Goal: Register for event/course

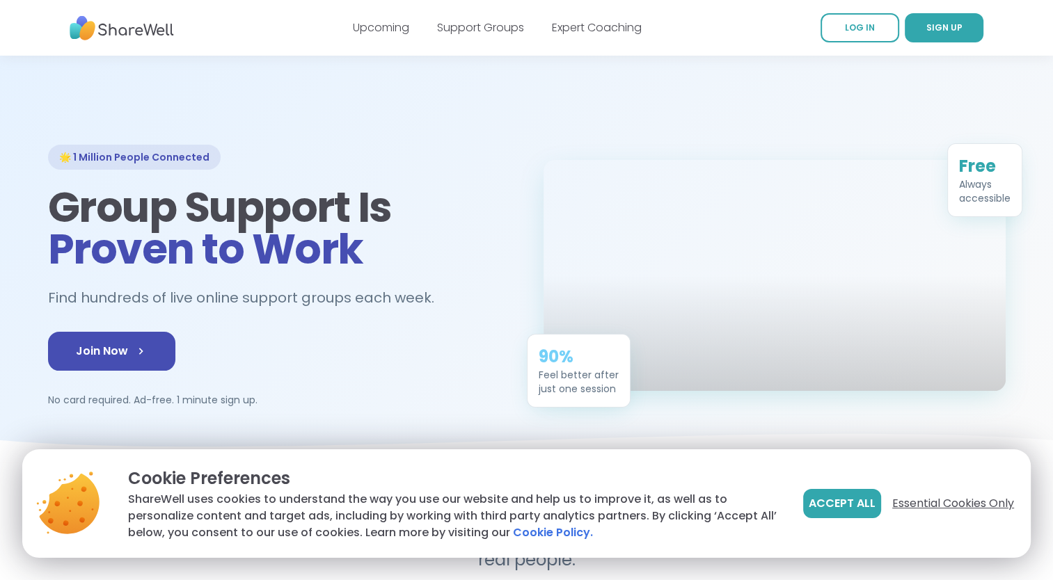
click at [946, 502] on span "Essential Cookies Only" at bounding box center [953, 503] width 122 height 17
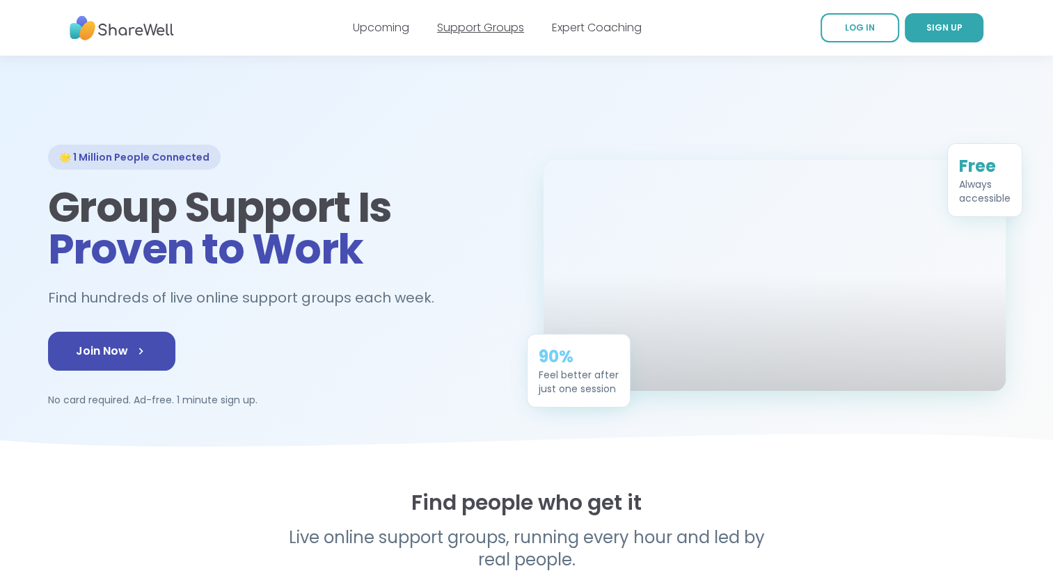
click at [470, 26] on link "Support Groups" at bounding box center [480, 27] width 87 height 16
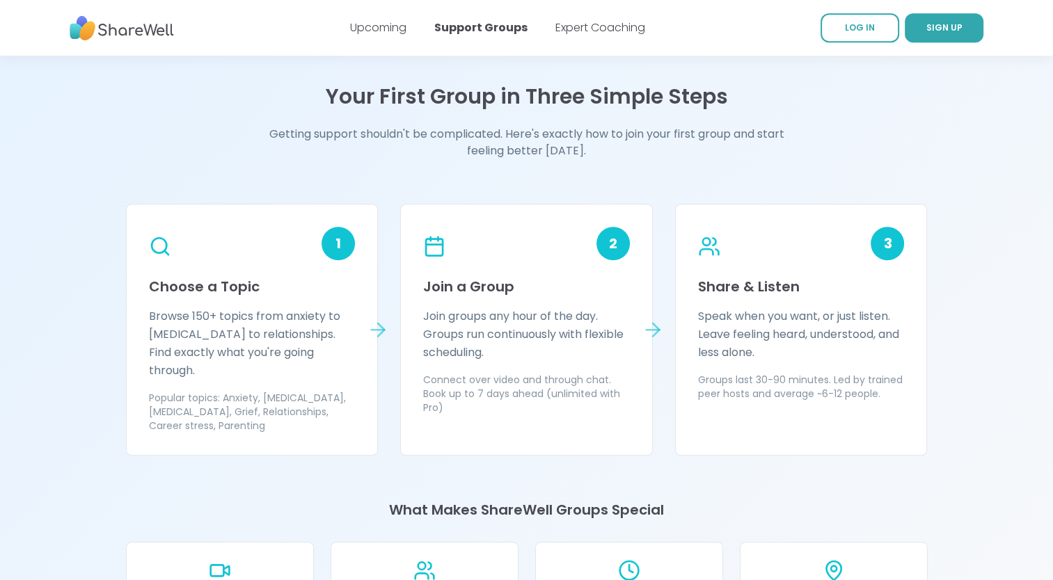
scroll to position [1113, 0]
click at [376, 319] on icon at bounding box center [378, 330] width 22 height 22
click at [194, 285] on h3 "Choose a Topic" at bounding box center [252, 286] width 207 height 19
click at [155, 240] on icon at bounding box center [159, 246] width 24 height 24
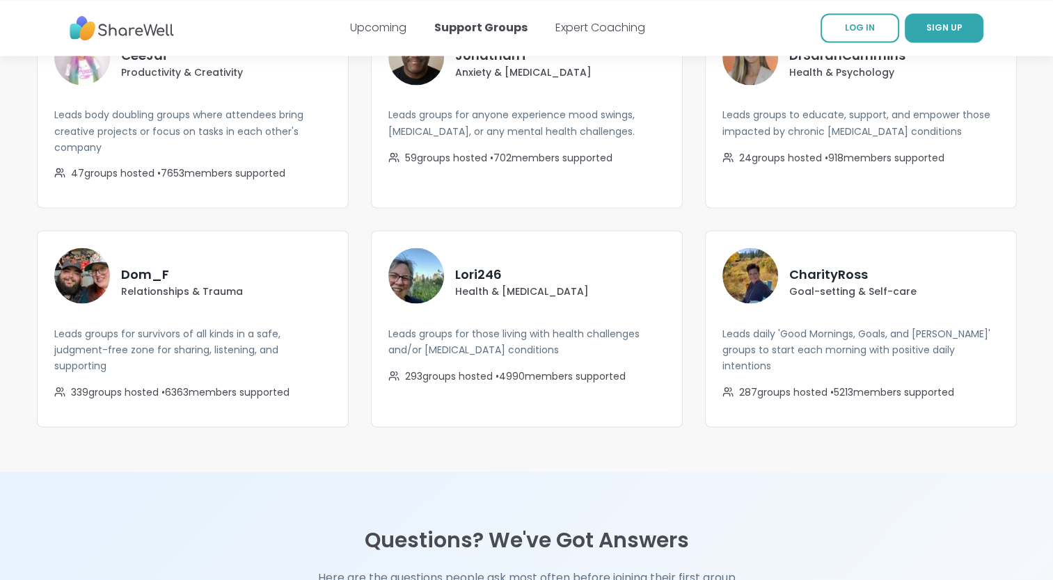
scroll to position [2504, 0]
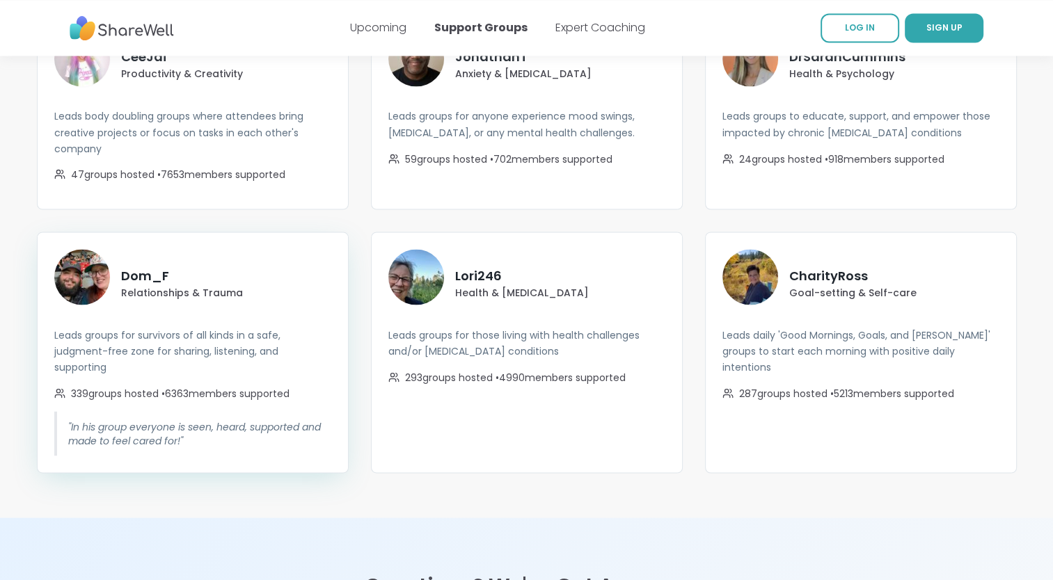
click at [143, 285] on p "Relationships & Trauma" at bounding box center [182, 292] width 122 height 14
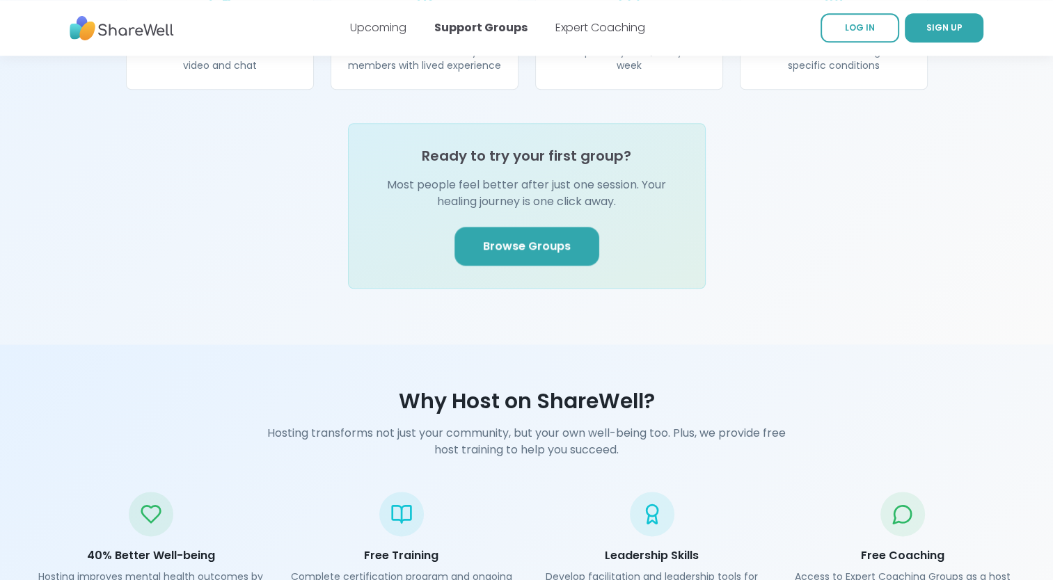
scroll to position [1670, 0]
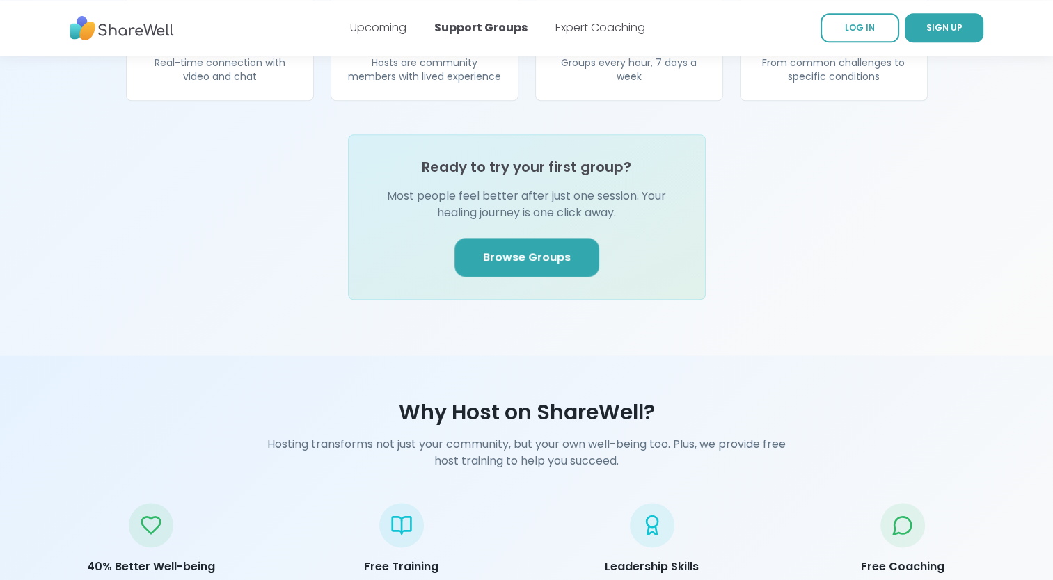
click at [509, 249] on span "Browse Groups" at bounding box center [527, 257] width 88 height 17
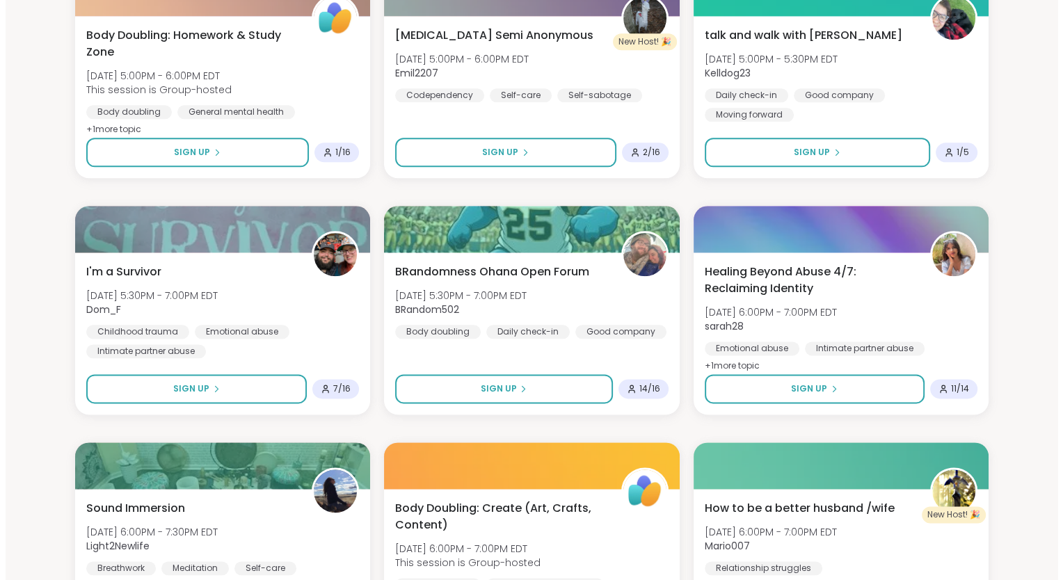
scroll to position [1670, 0]
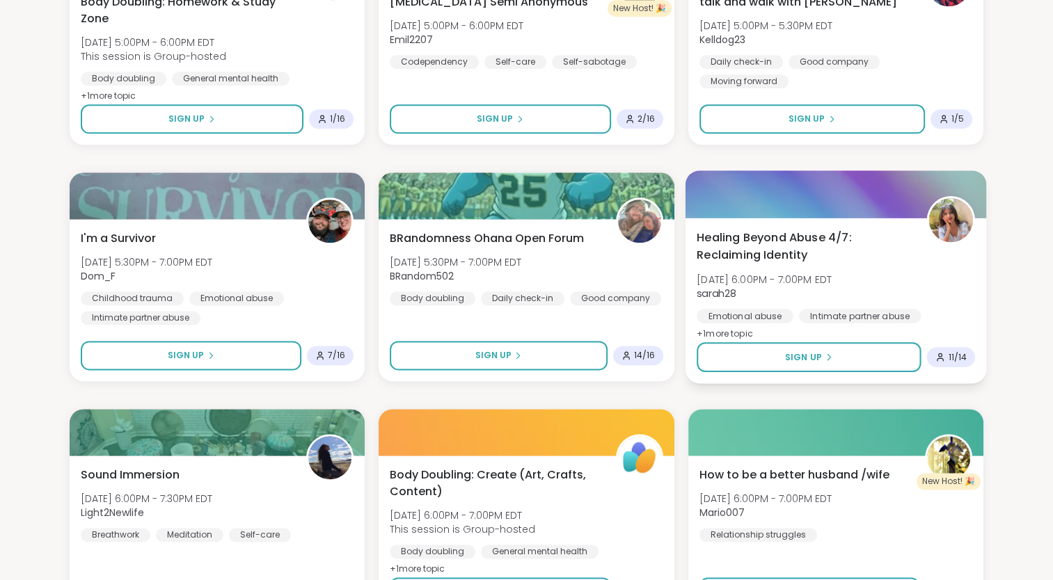
click at [733, 333] on span "+ 1 more topic" at bounding box center [724, 333] width 56 height 11
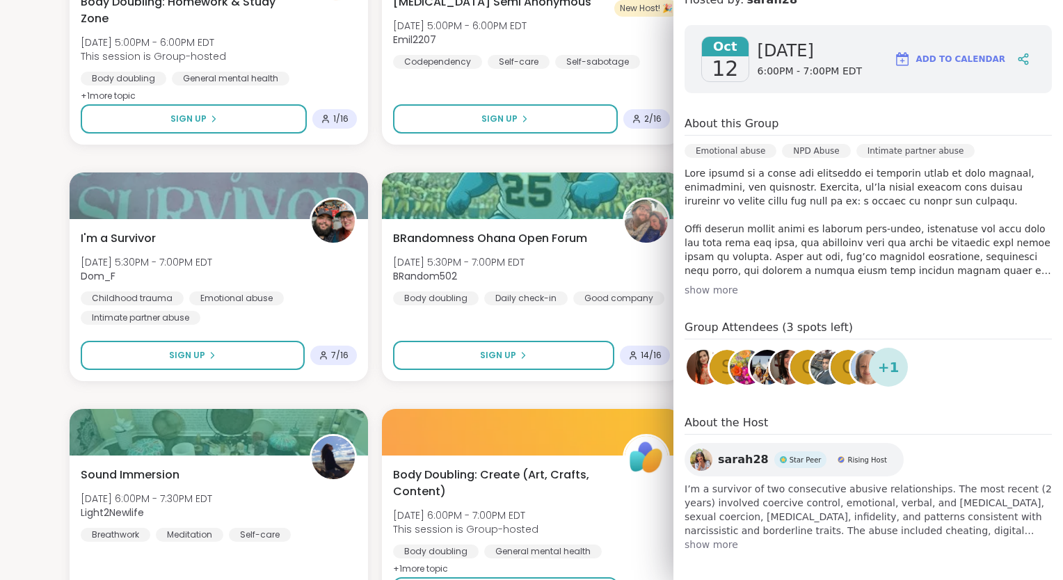
scroll to position [207, 0]
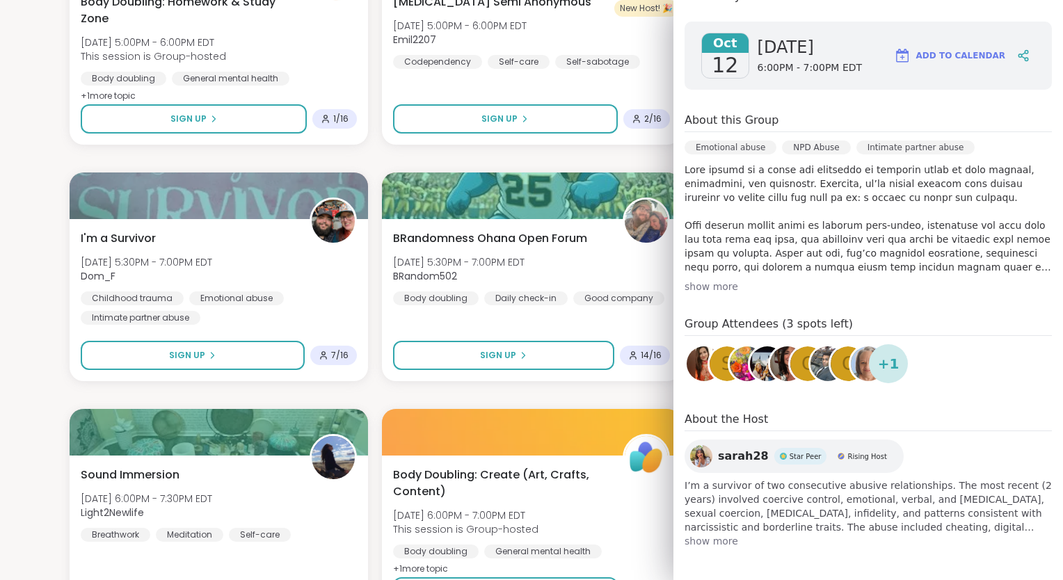
click at [707, 539] on span "show more" at bounding box center [868, 541] width 367 height 14
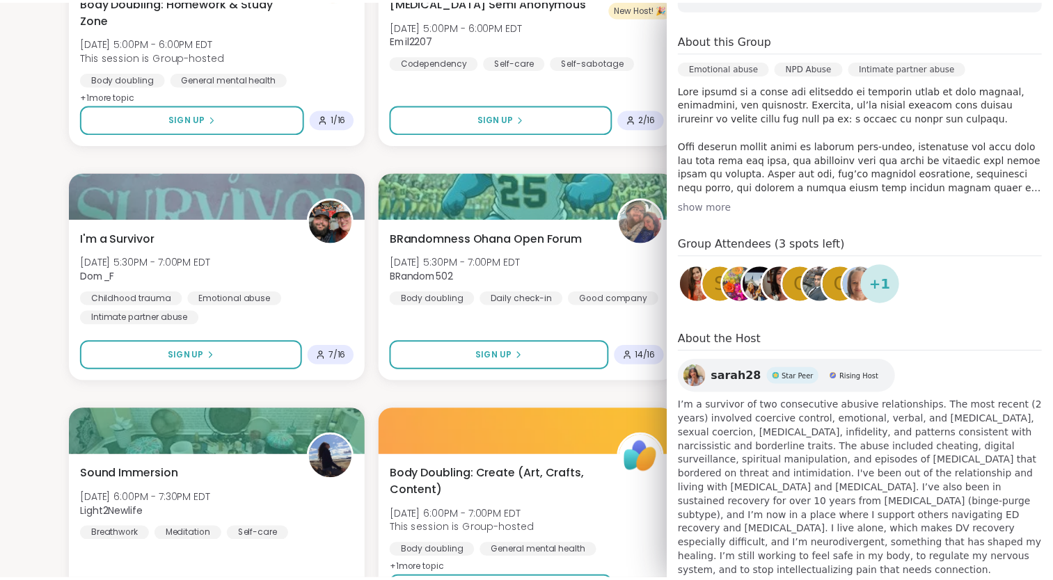
scroll to position [304, 0]
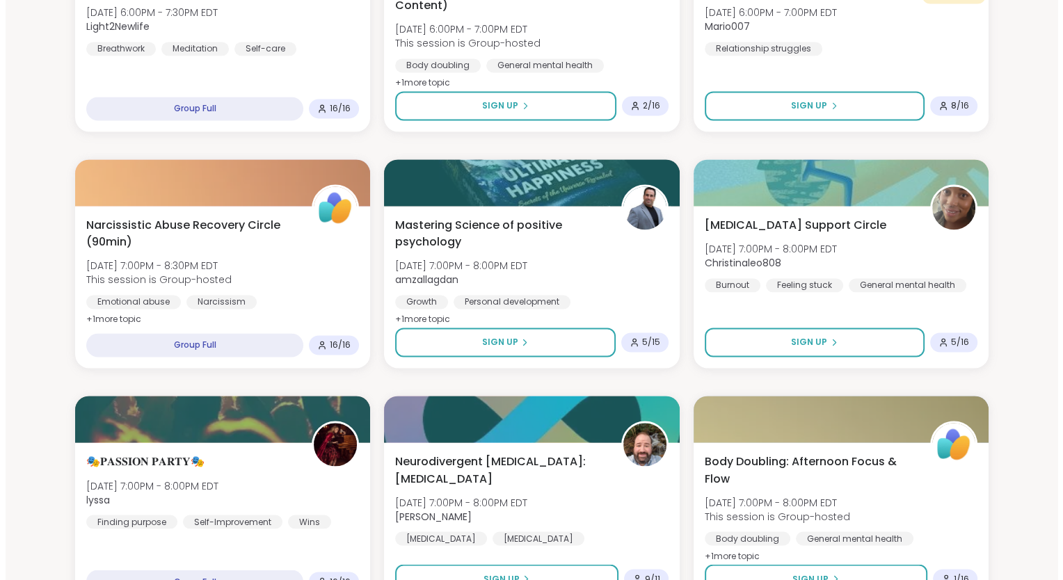
scroll to position [2157, 0]
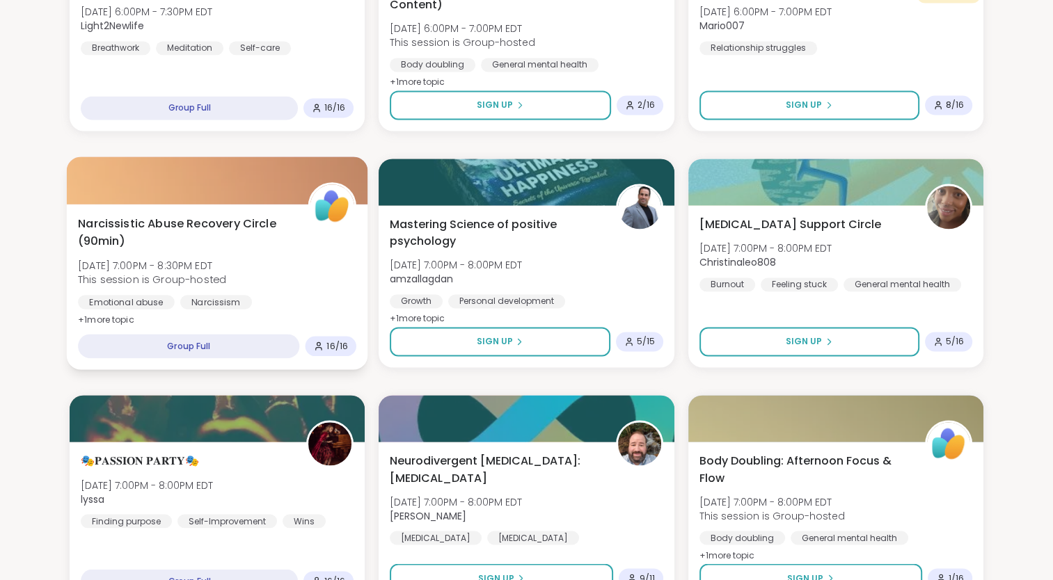
click at [113, 319] on span "+ 1 more topic" at bounding box center [106, 319] width 56 height 11
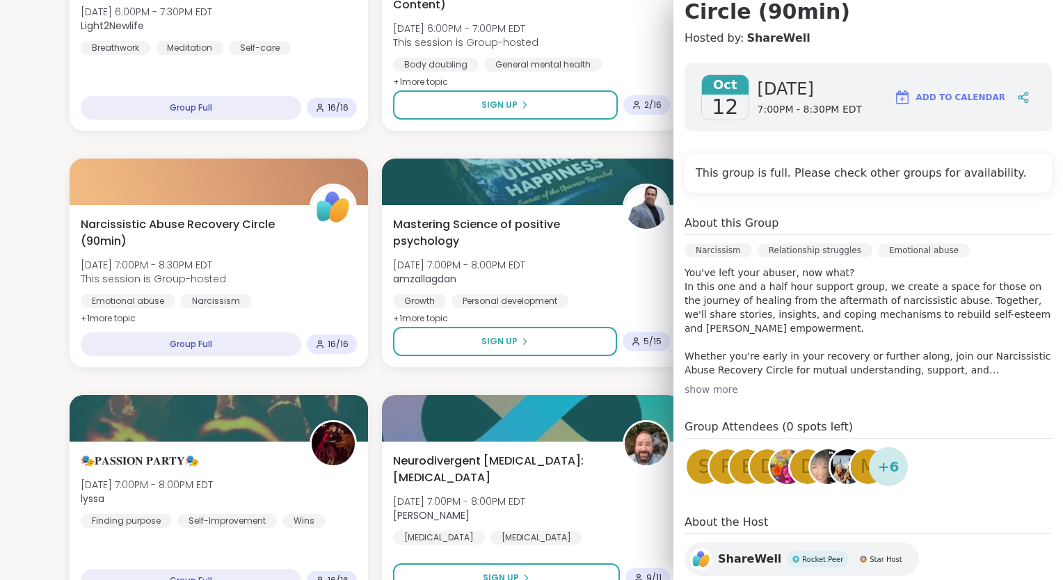
scroll to position [209, 0]
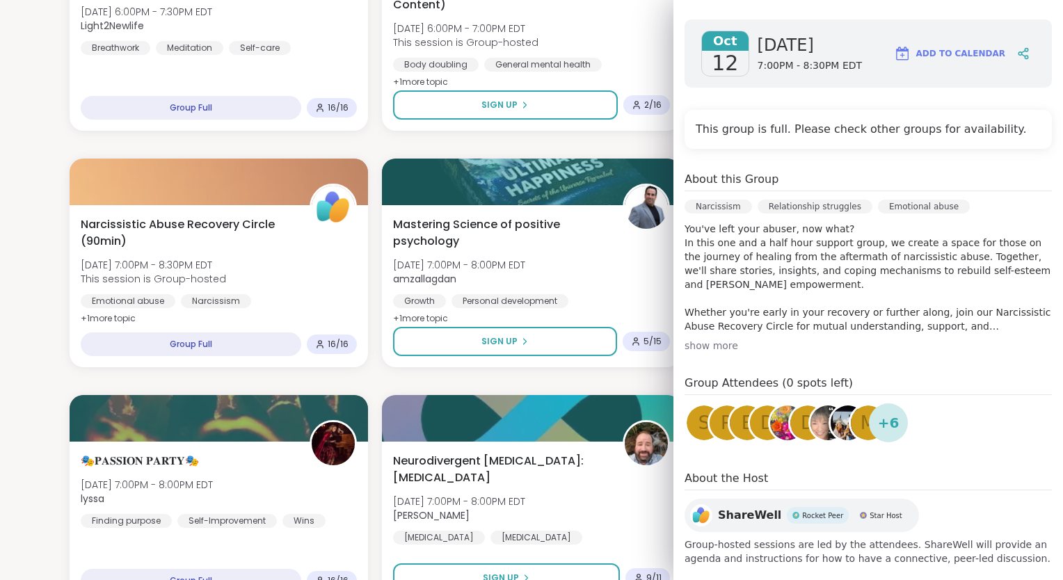
click at [690, 346] on div "show more" at bounding box center [868, 346] width 367 height 14
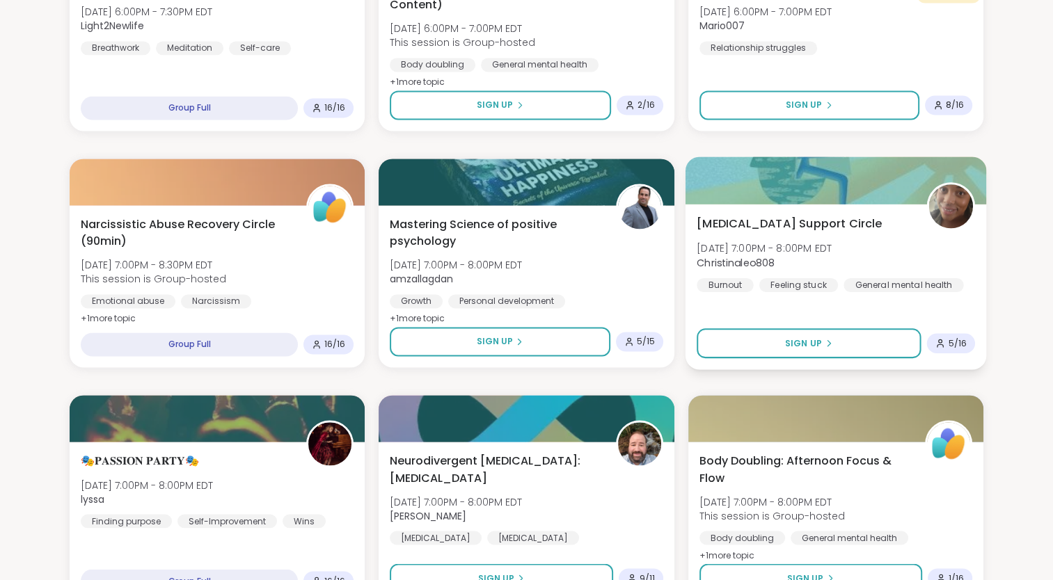
click at [842, 298] on div "[MEDICAL_DATA] Support Circle [DATE] 7:00PM - 8:00PM EDT Christinaleo808 Burnou…" at bounding box center [835, 287] width 301 height 166
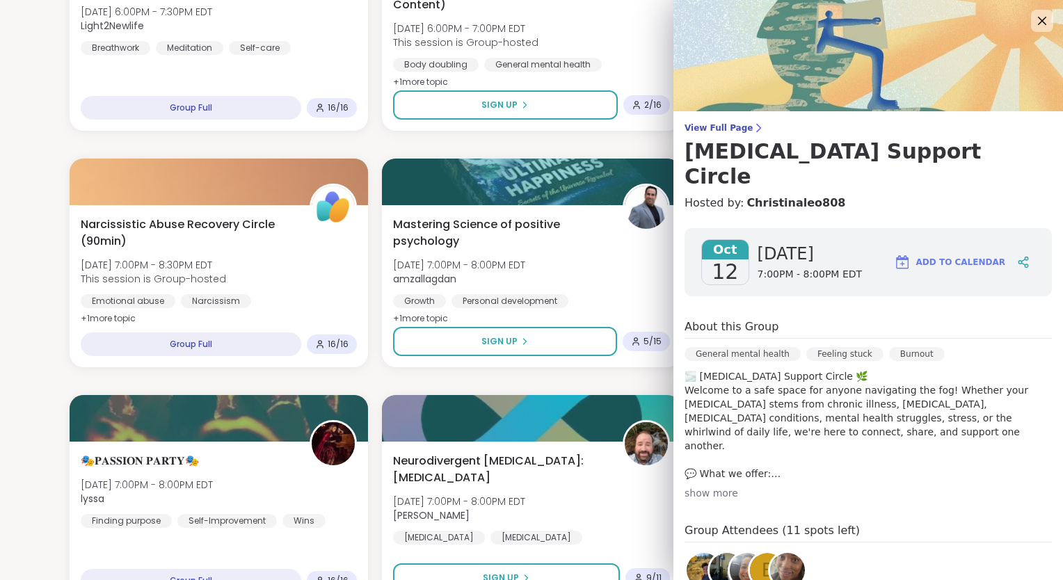
click at [696, 486] on div "show more" at bounding box center [868, 493] width 367 height 14
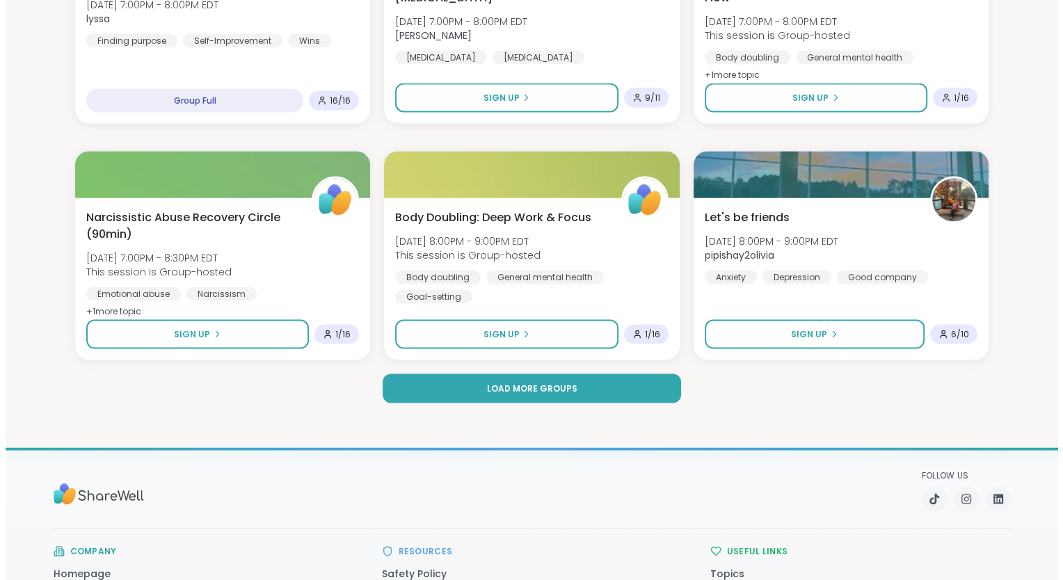
scroll to position [2643, 0]
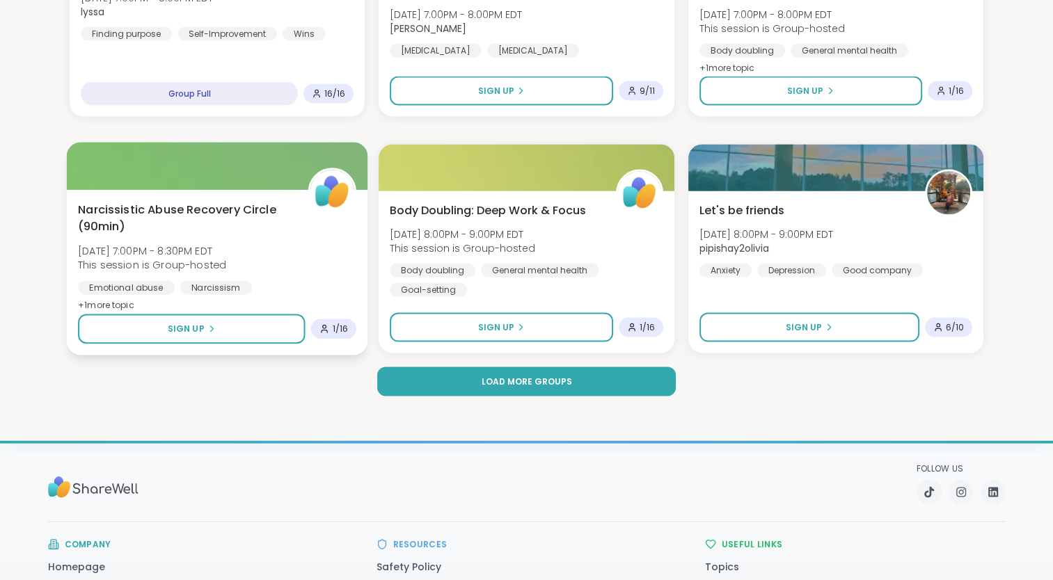
click at [167, 291] on div "Emotional abuse" at bounding box center [126, 288] width 97 height 14
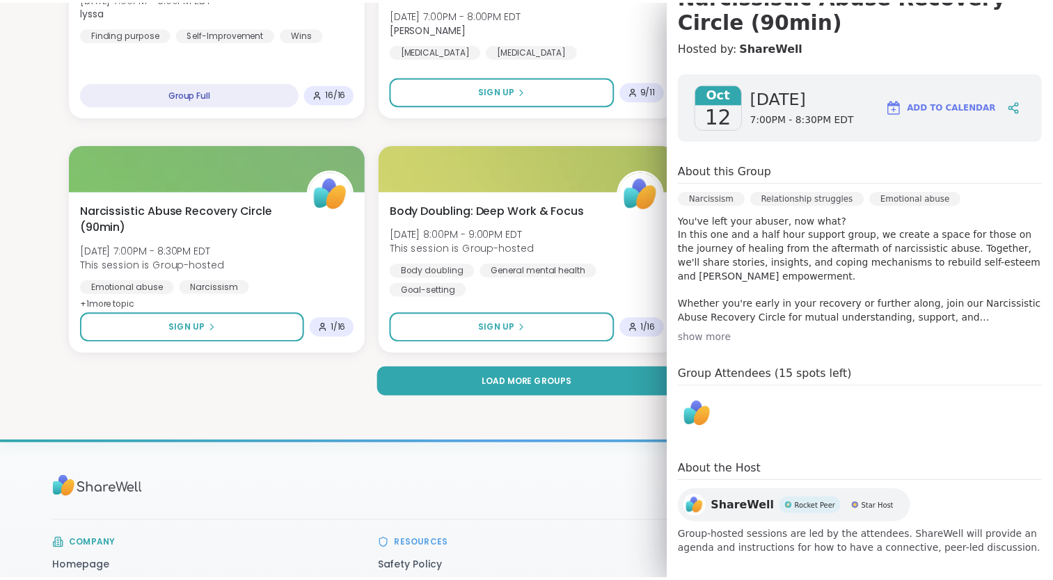
scroll to position [165, 0]
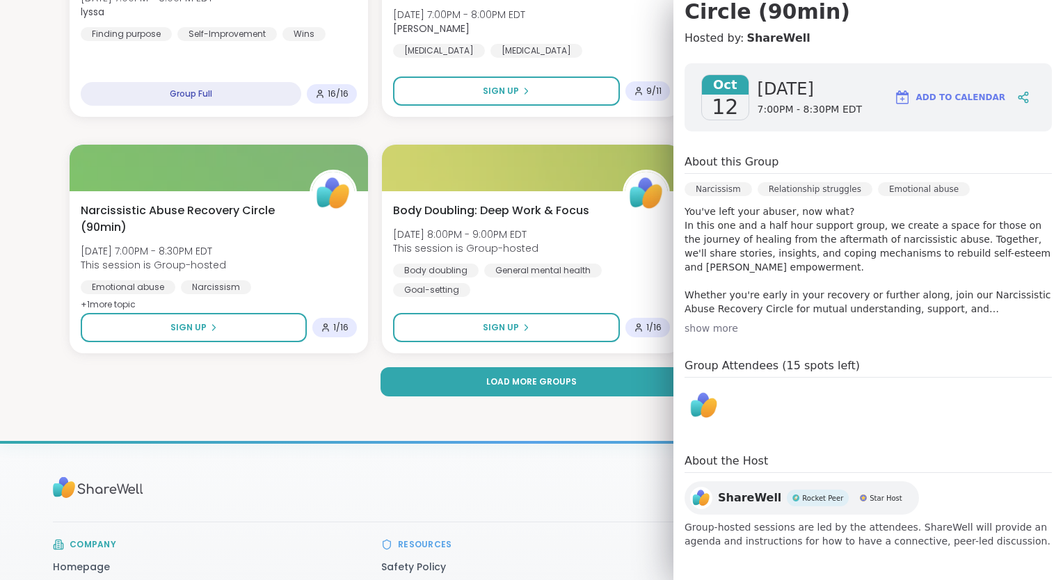
click at [712, 328] on div "show more" at bounding box center [868, 328] width 367 height 14
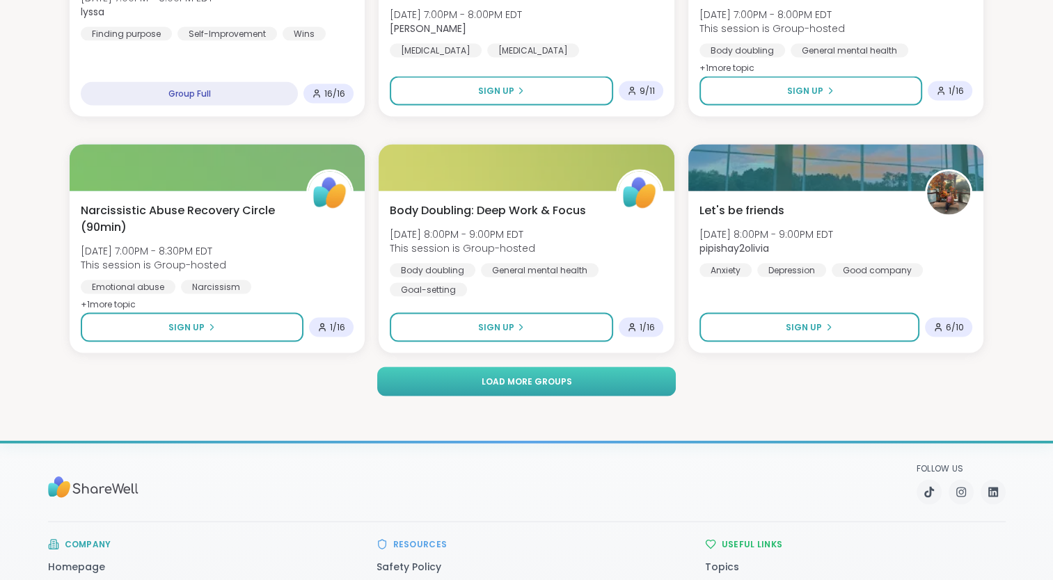
click at [551, 383] on span "Load more groups" at bounding box center [526, 382] width 90 height 13
click at [553, 378] on span "Load more groups" at bounding box center [526, 382] width 90 height 13
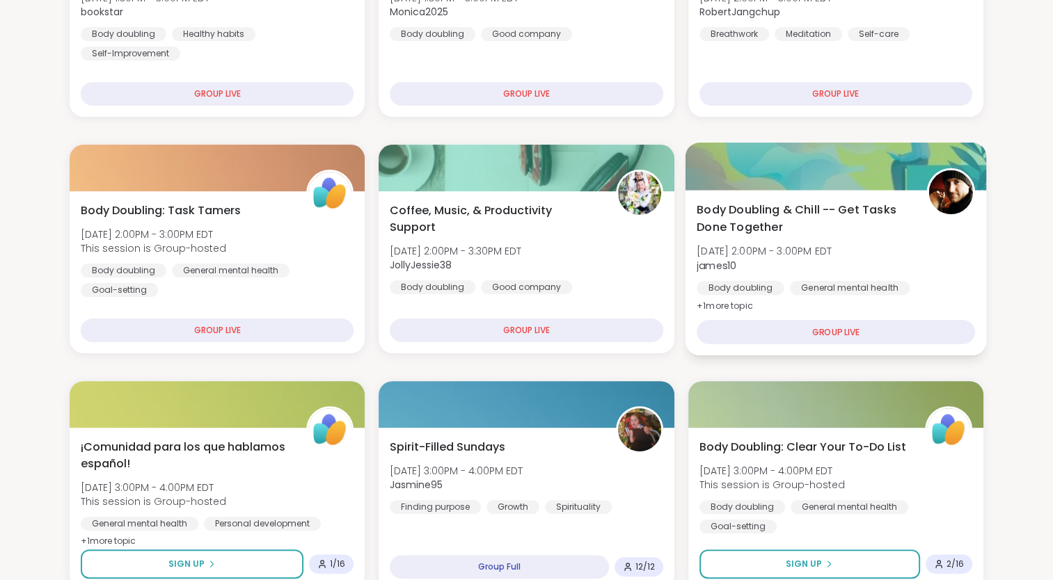
scroll to position [0, 0]
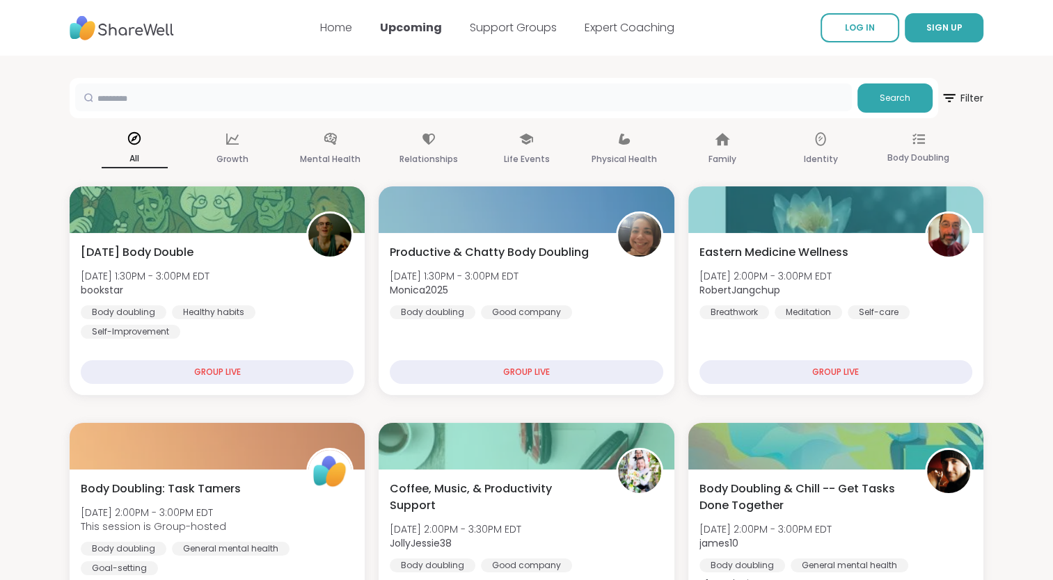
click at [791, 107] on input "text" at bounding box center [463, 97] width 776 height 28
type input "**********"
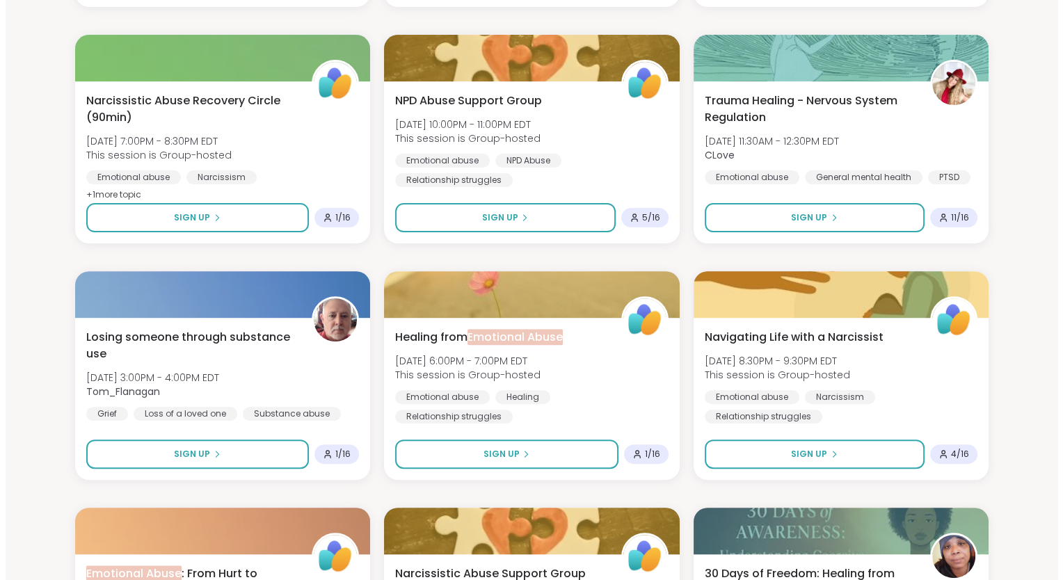
scroll to position [417, 0]
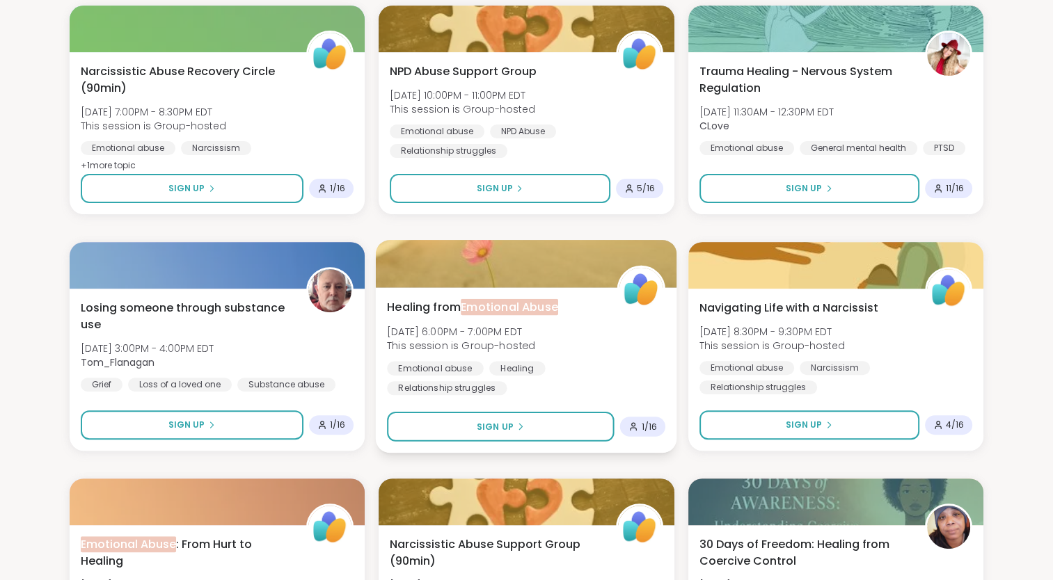
click at [490, 339] on span "This session is Group-hosted" at bounding box center [461, 346] width 148 height 14
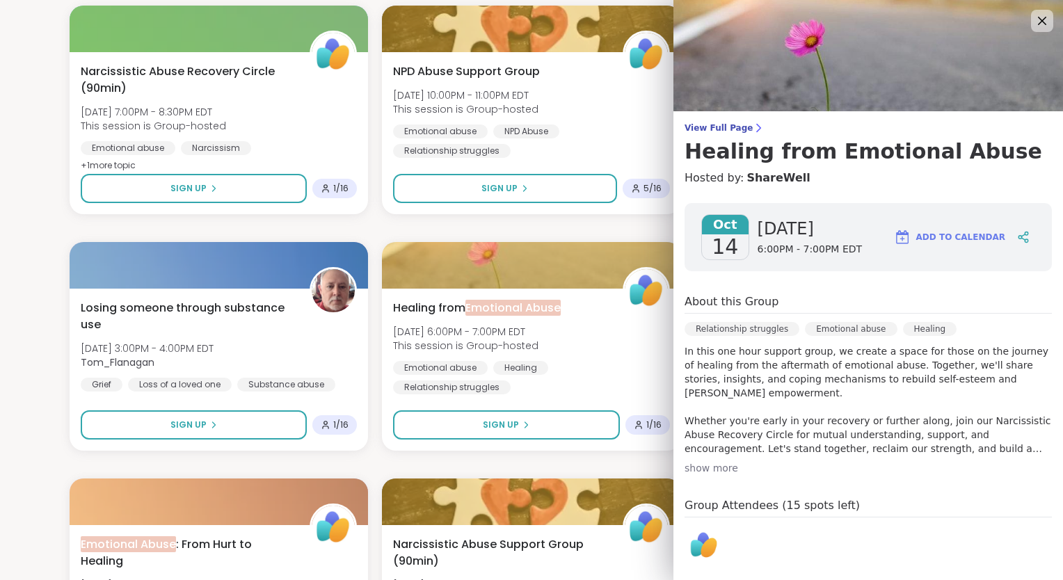
click at [704, 466] on div "show more" at bounding box center [868, 468] width 367 height 14
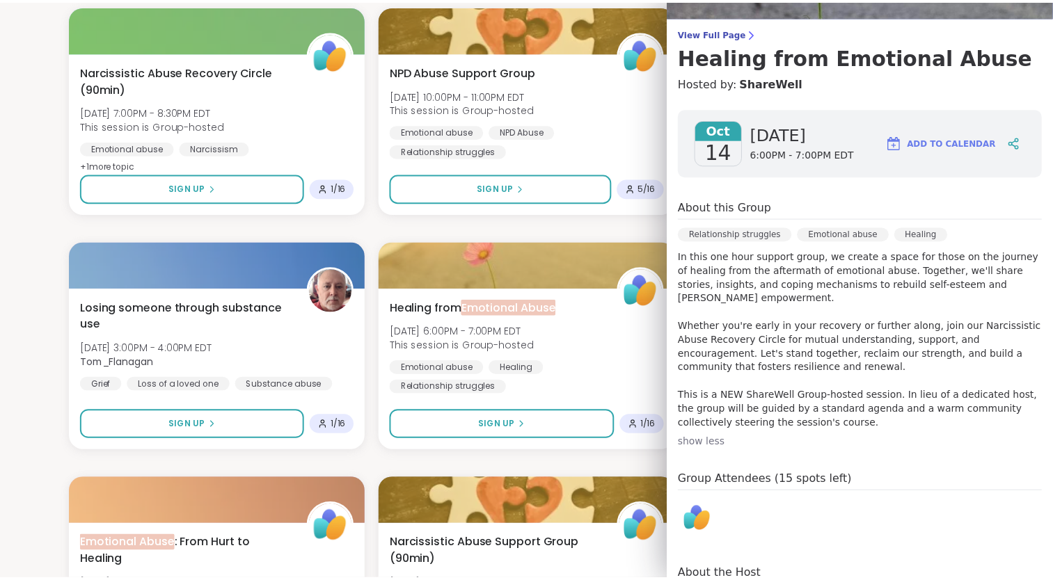
scroll to position [195, 0]
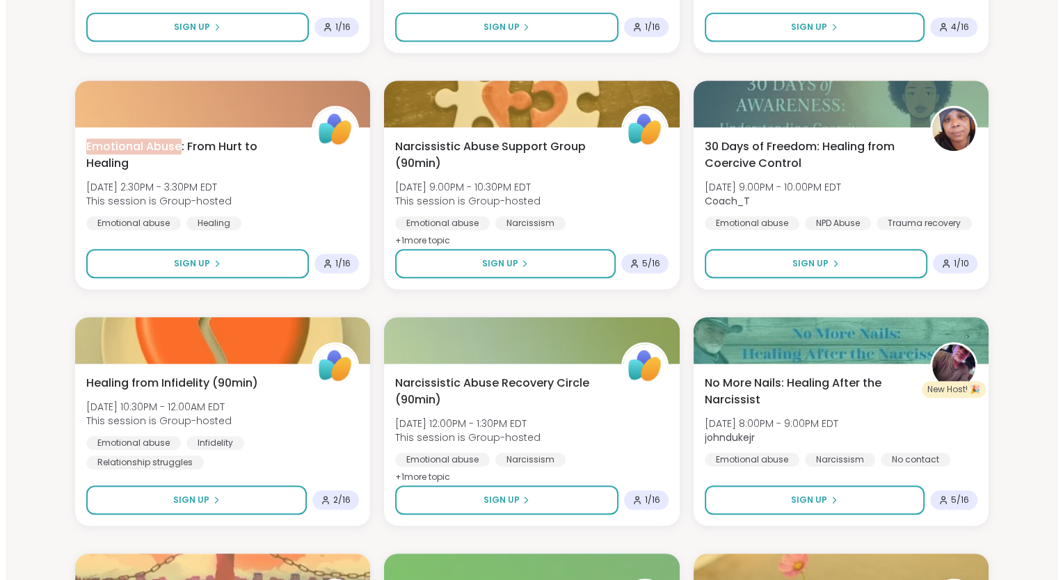
scroll to position [835, 0]
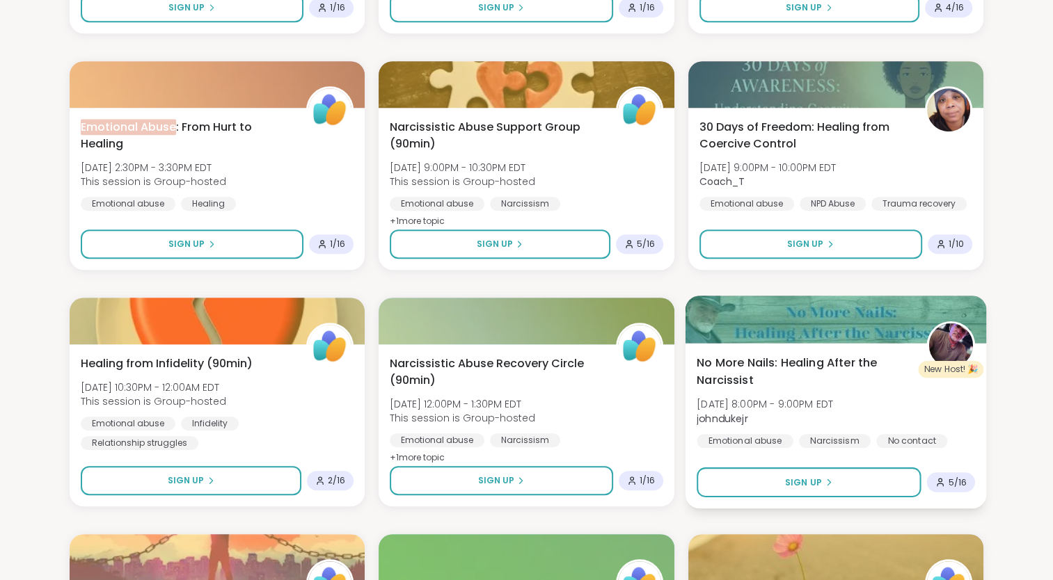
click at [762, 407] on span "[DATE] 8:00PM - 9:00PM EDT" at bounding box center [764, 404] width 136 height 14
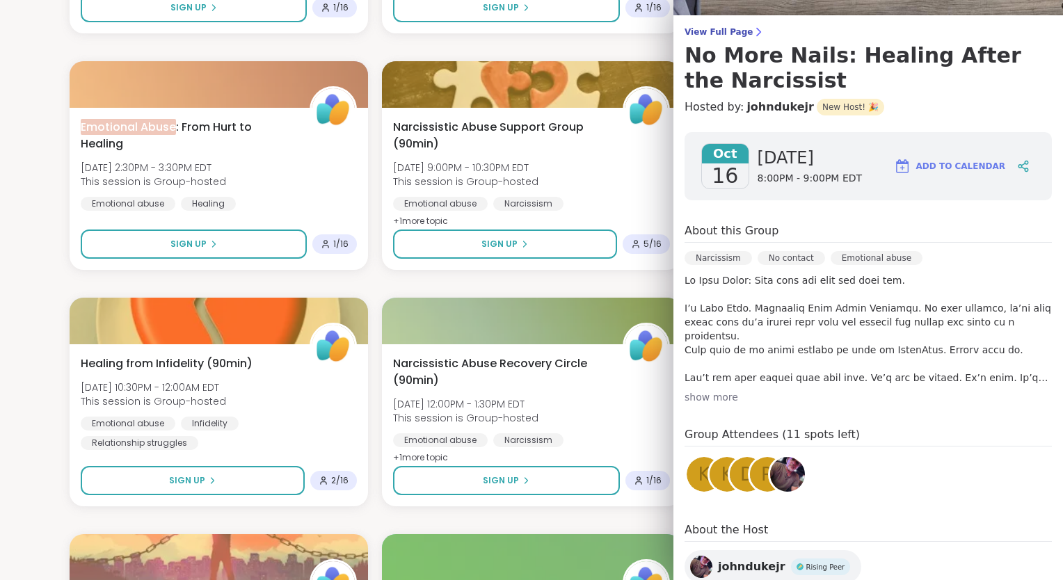
scroll to position [139, 0]
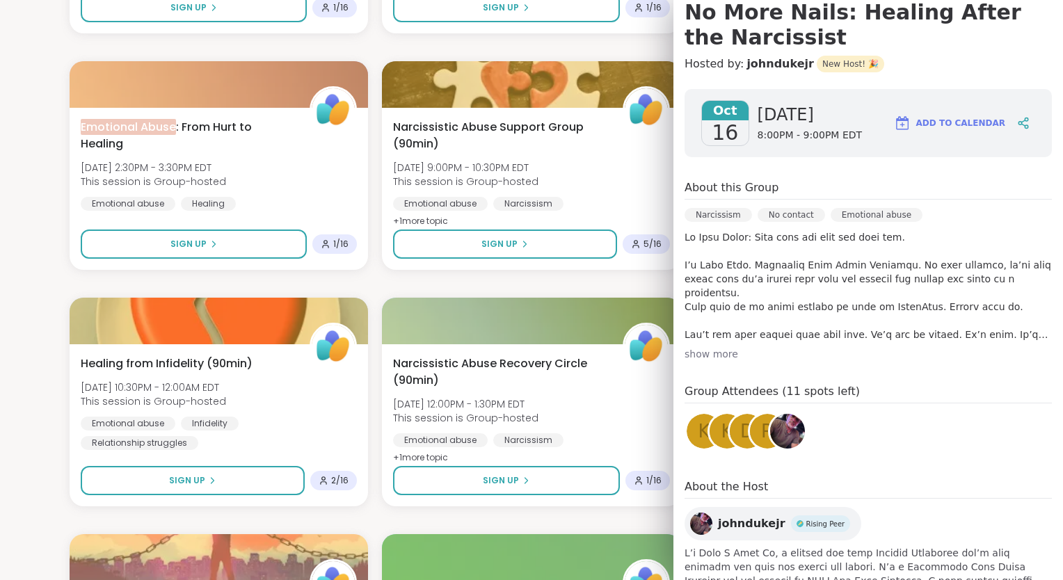
click at [694, 349] on div "show more" at bounding box center [868, 354] width 367 height 14
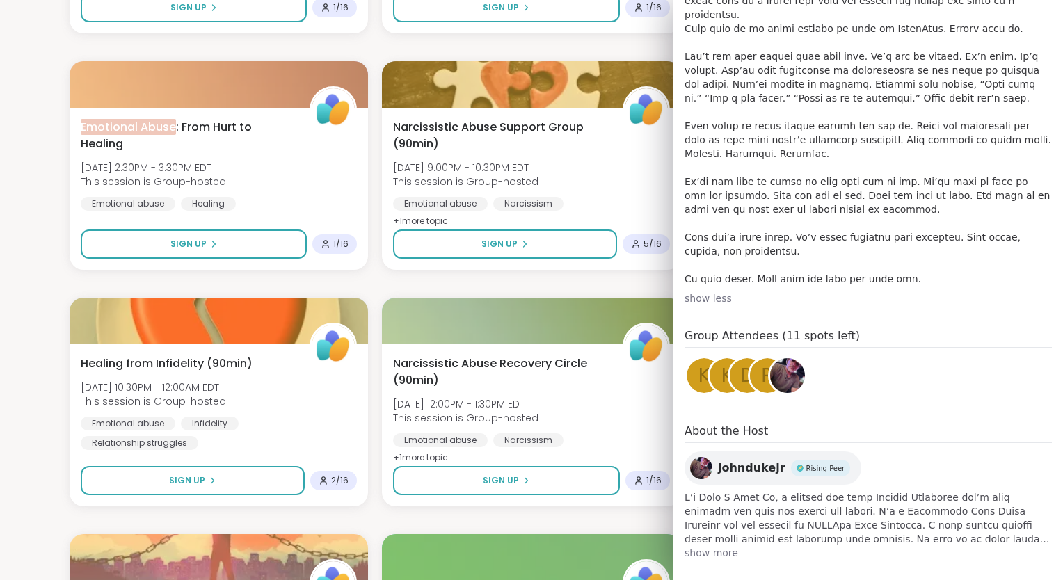
scroll to position [457, 0]
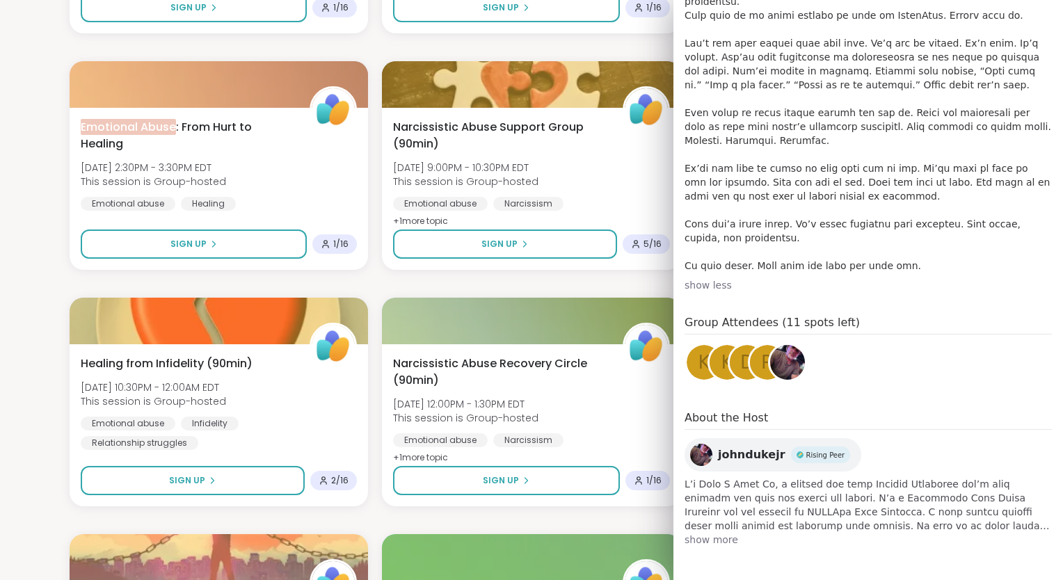
click at [718, 542] on span "show more" at bounding box center [868, 540] width 367 height 14
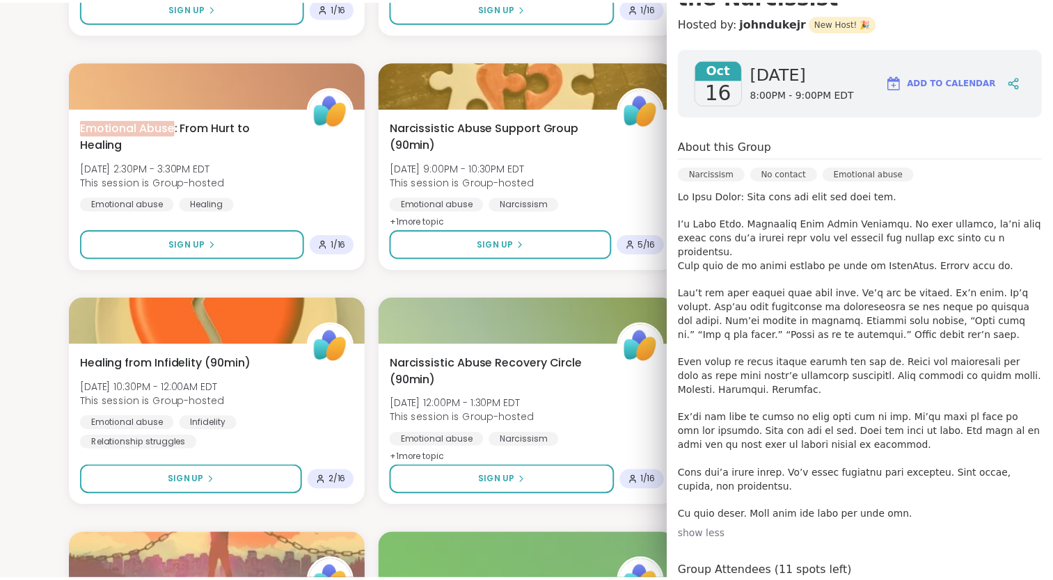
scroll to position [95, 0]
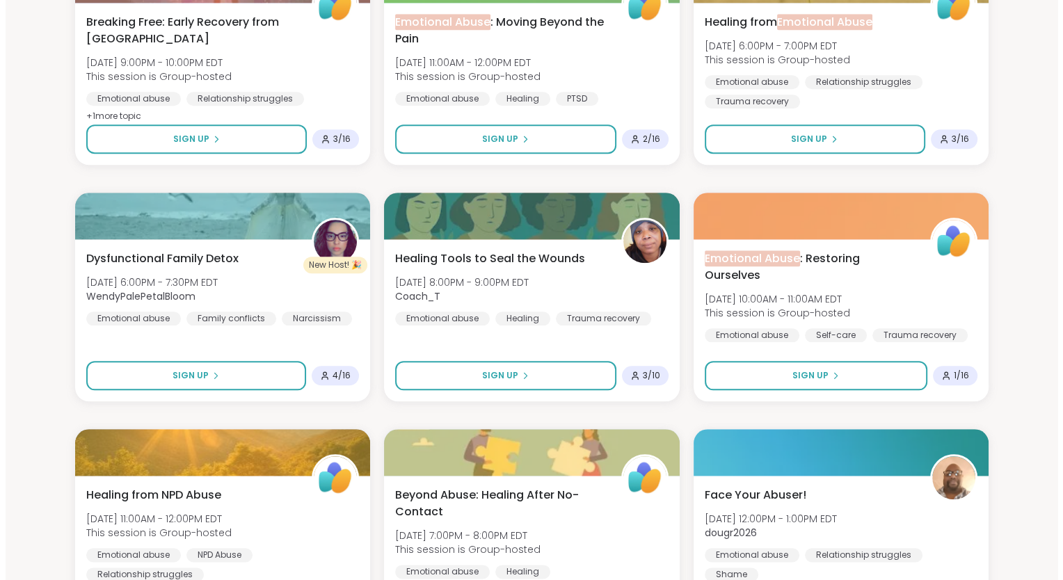
scroll to position [1461, 0]
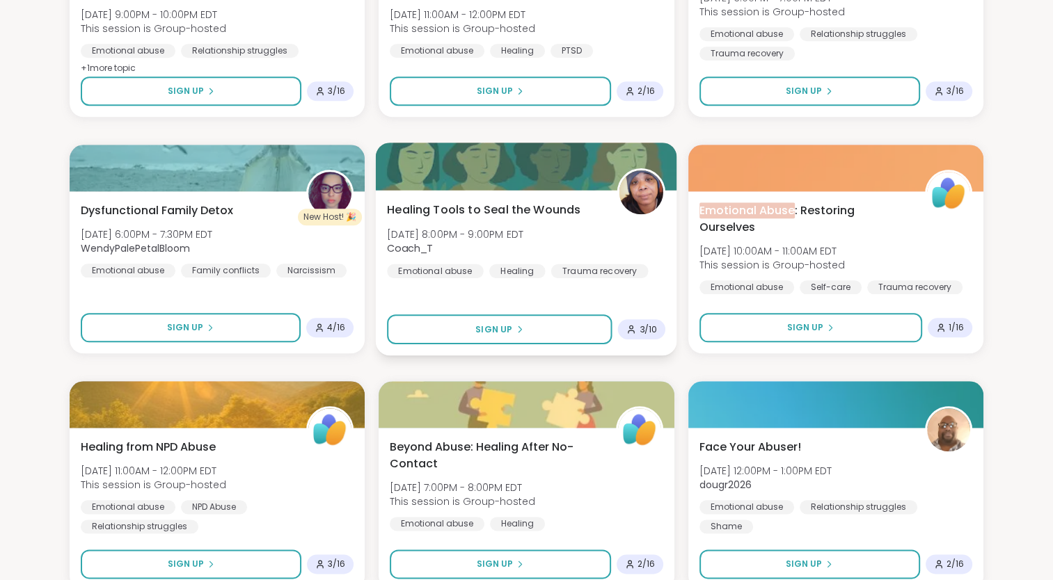
click at [508, 226] on div "Healing Tools to Seal the Wounds [DATE] 8:00PM - 9:00PM EDT Coach_T Emotional a…" at bounding box center [526, 240] width 278 height 77
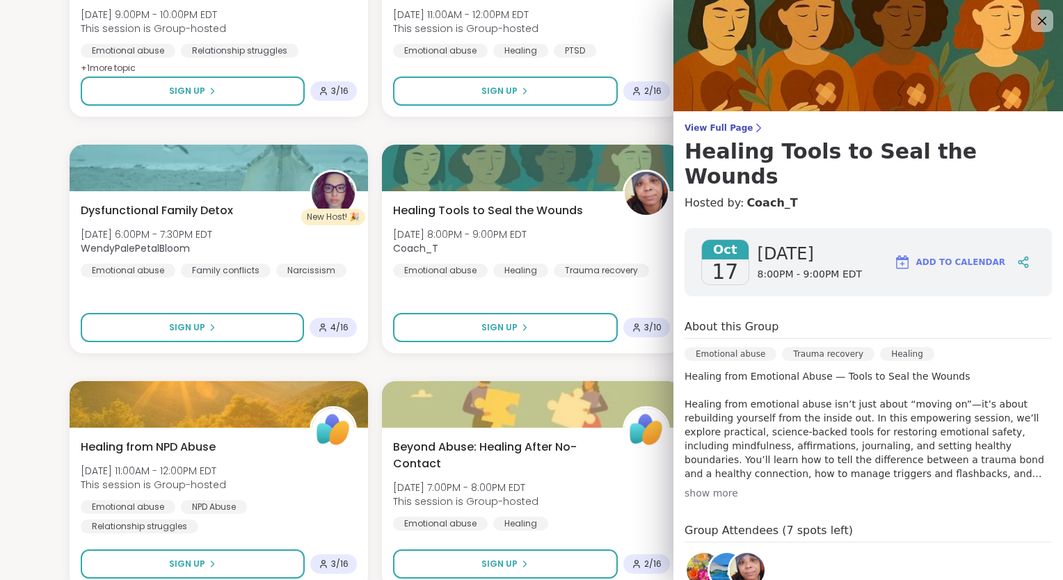
click at [701, 486] on div "show more" at bounding box center [868, 493] width 367 height 14
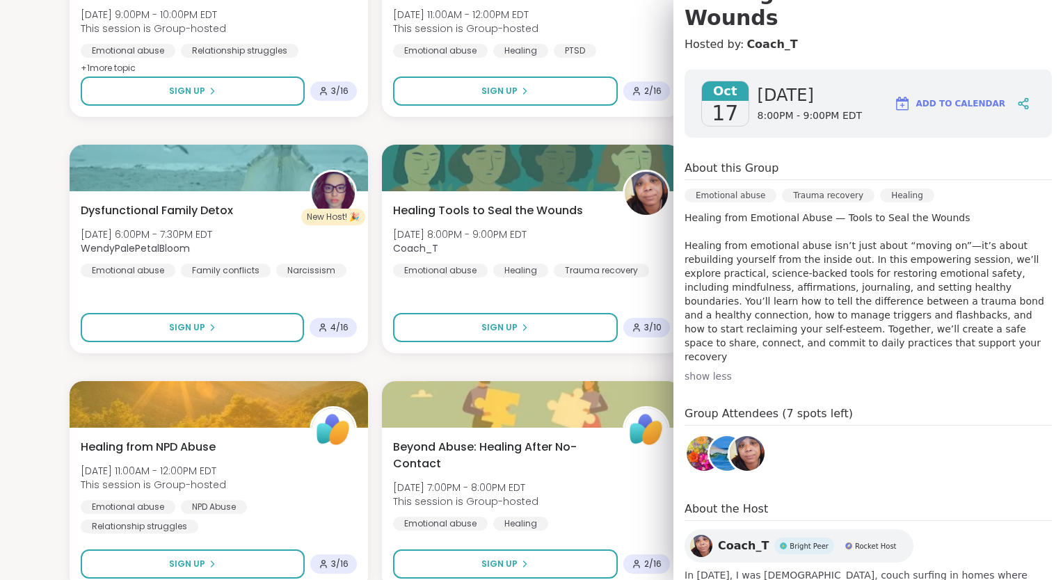
scroll to position [209, 0]
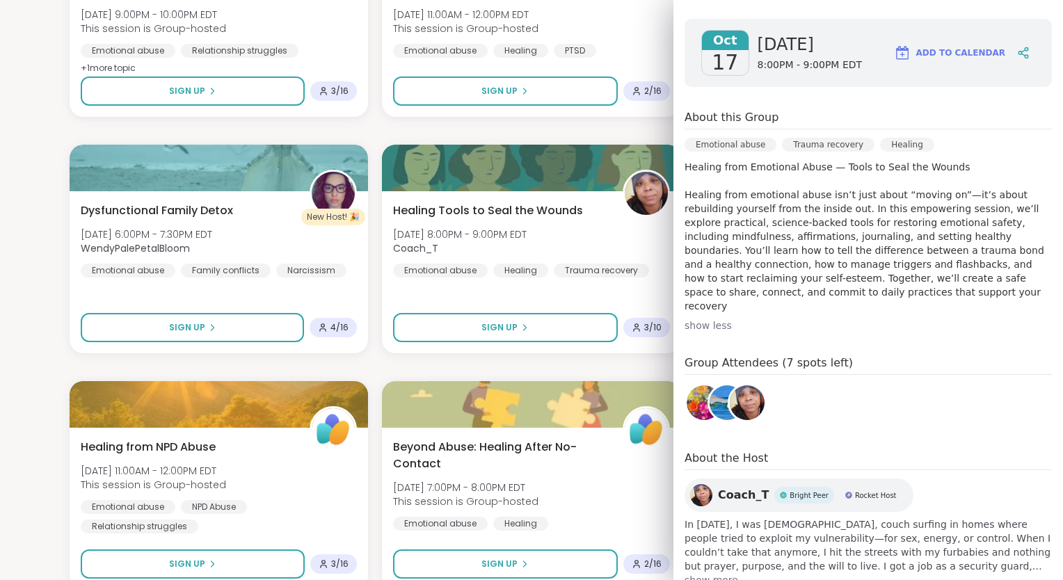
click at [690, 573] on span "show more" at bounding box center [868, 580] width 367 height 14
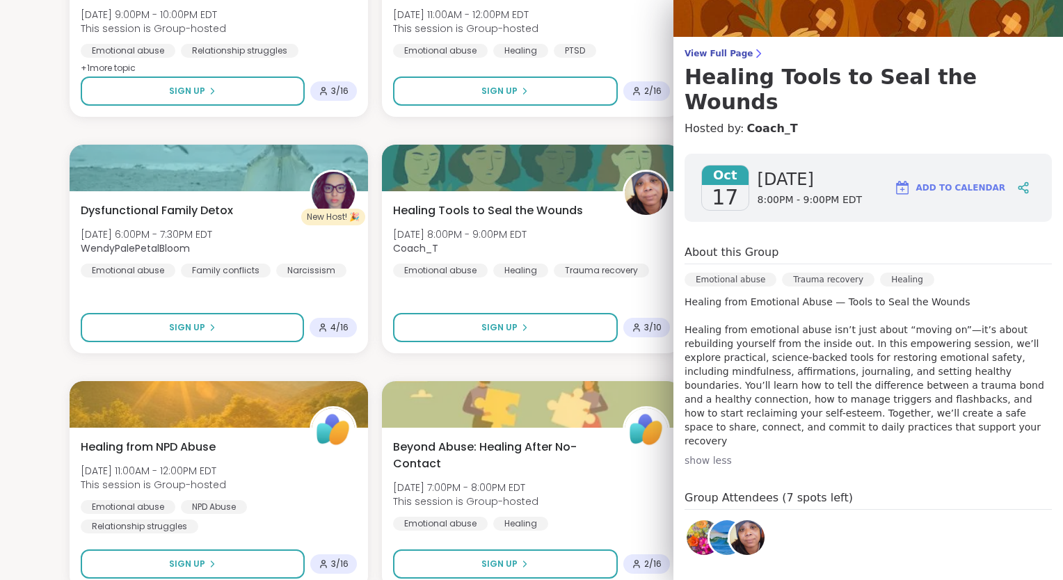
scroll to position [42, 0]
